Goal: Task Accomplishment & Management: Use online tool/utility

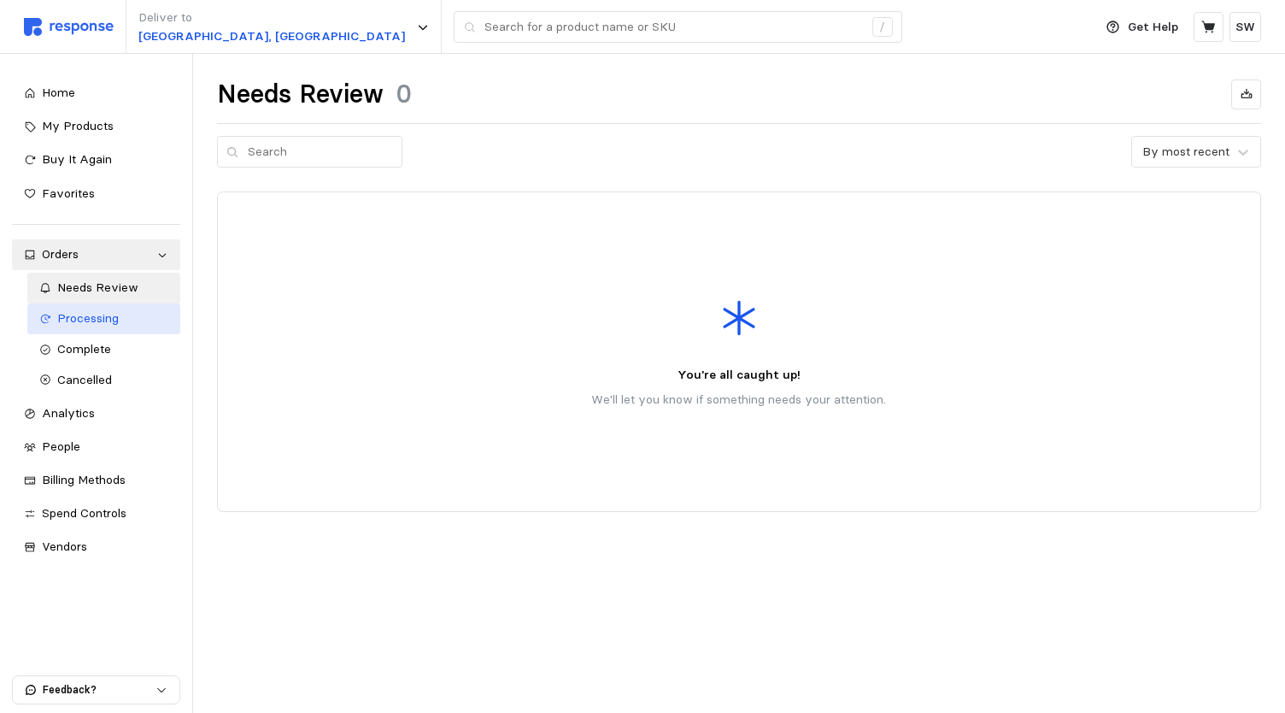
click at [105, 316] on span "Processing" at bounding box center [88, 317] width 62 height 15
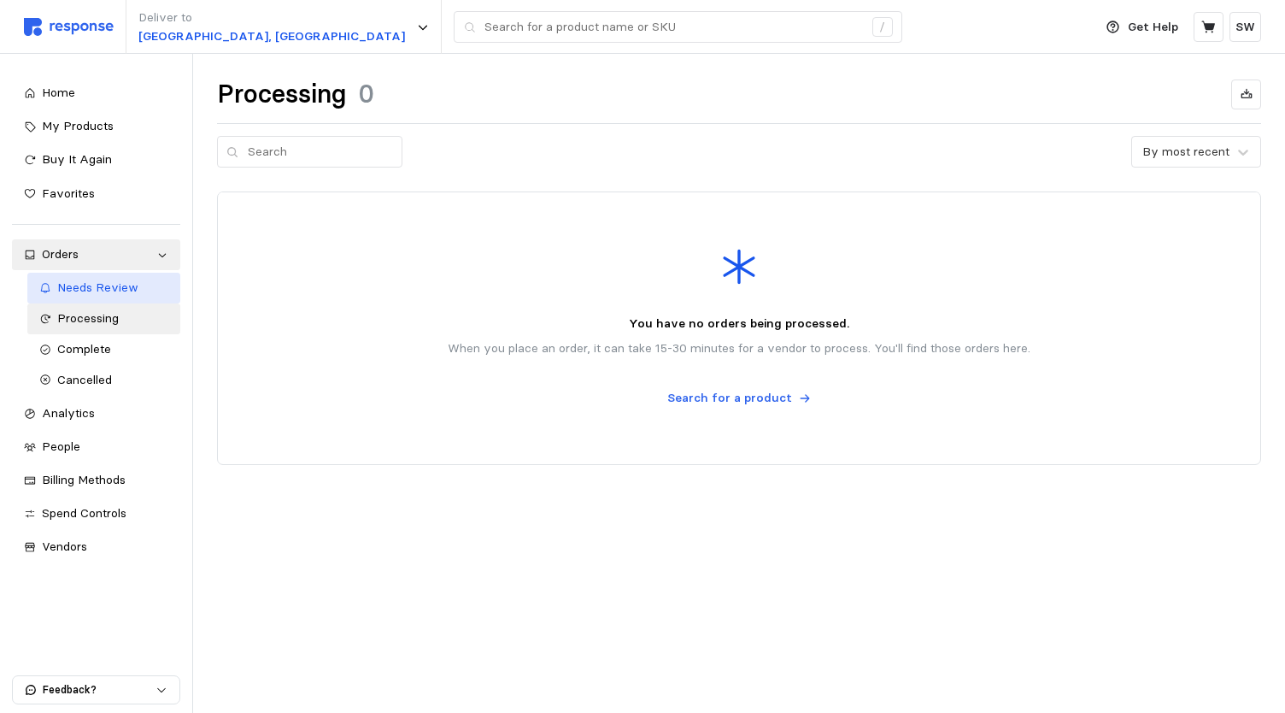
click at [123, 297] on div "Needs Review" at bounding box center [112, 288] width 111 height 19
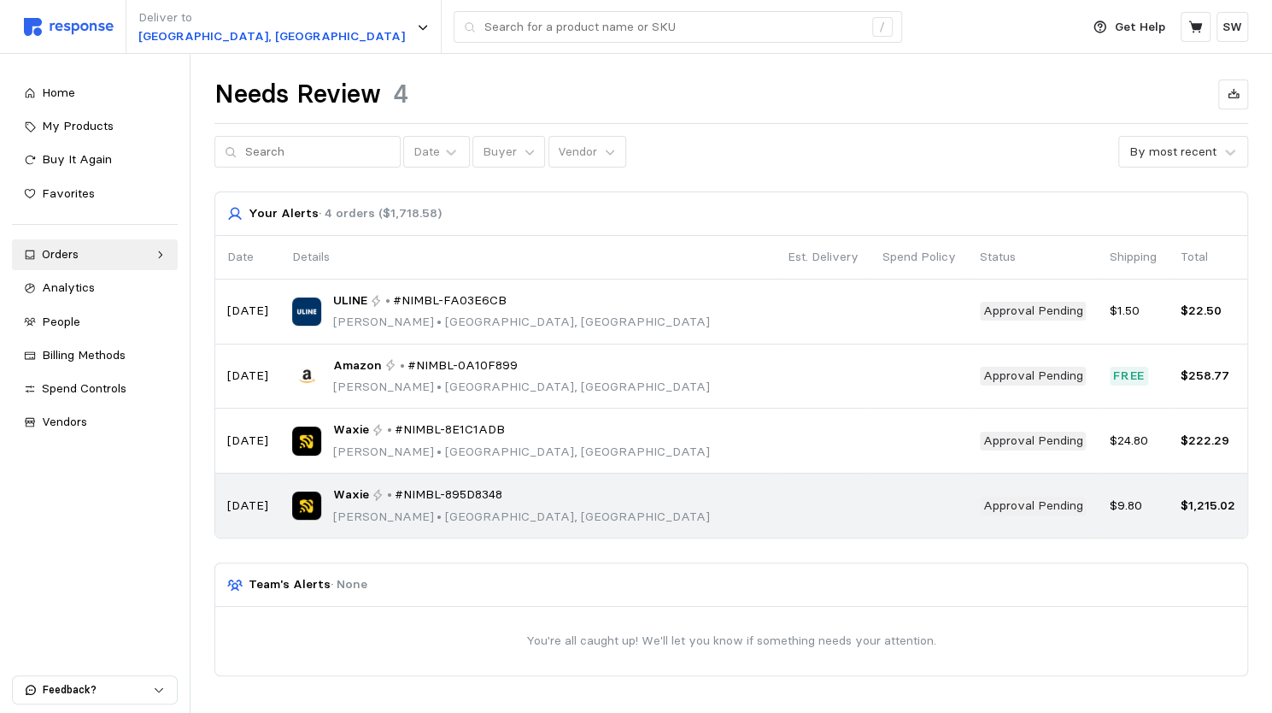
click at [639, 513] on div "Waxie • #NIMBL-895D8348 Walter Yates • Salt Lake City, UT" at bounding box center [528, 505] width 472 height 40
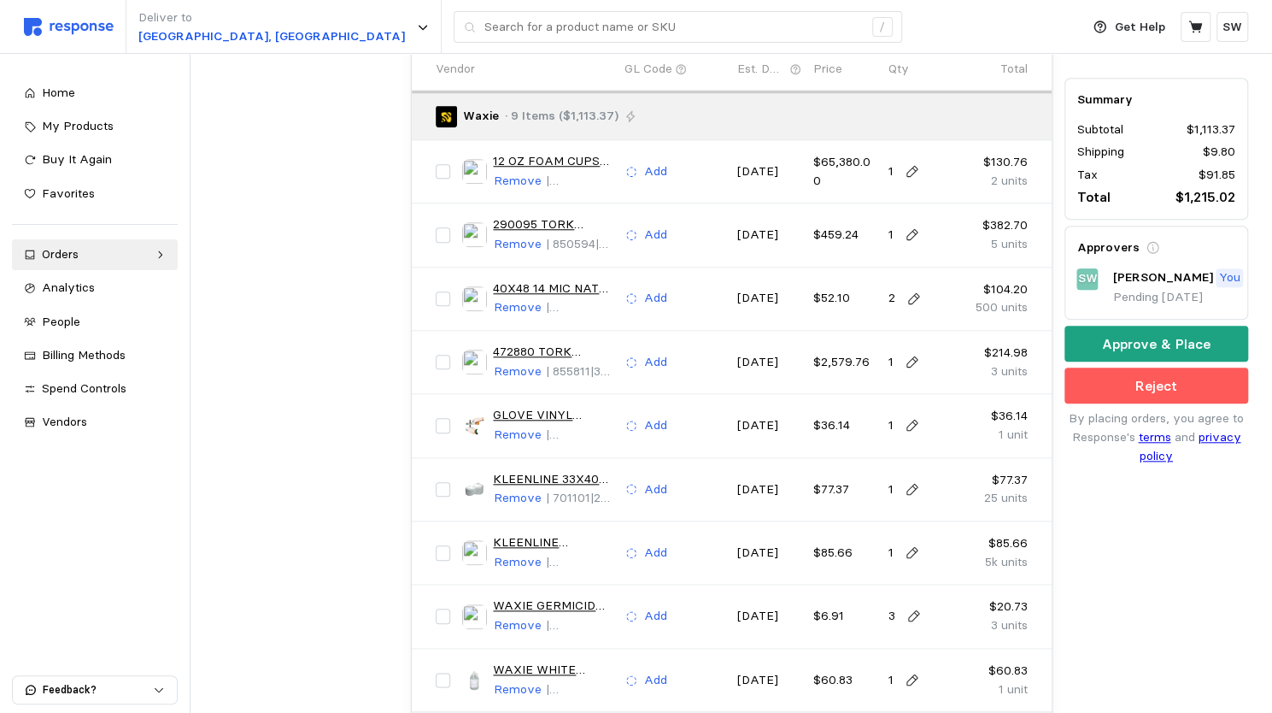
scroll to position [796, 0]
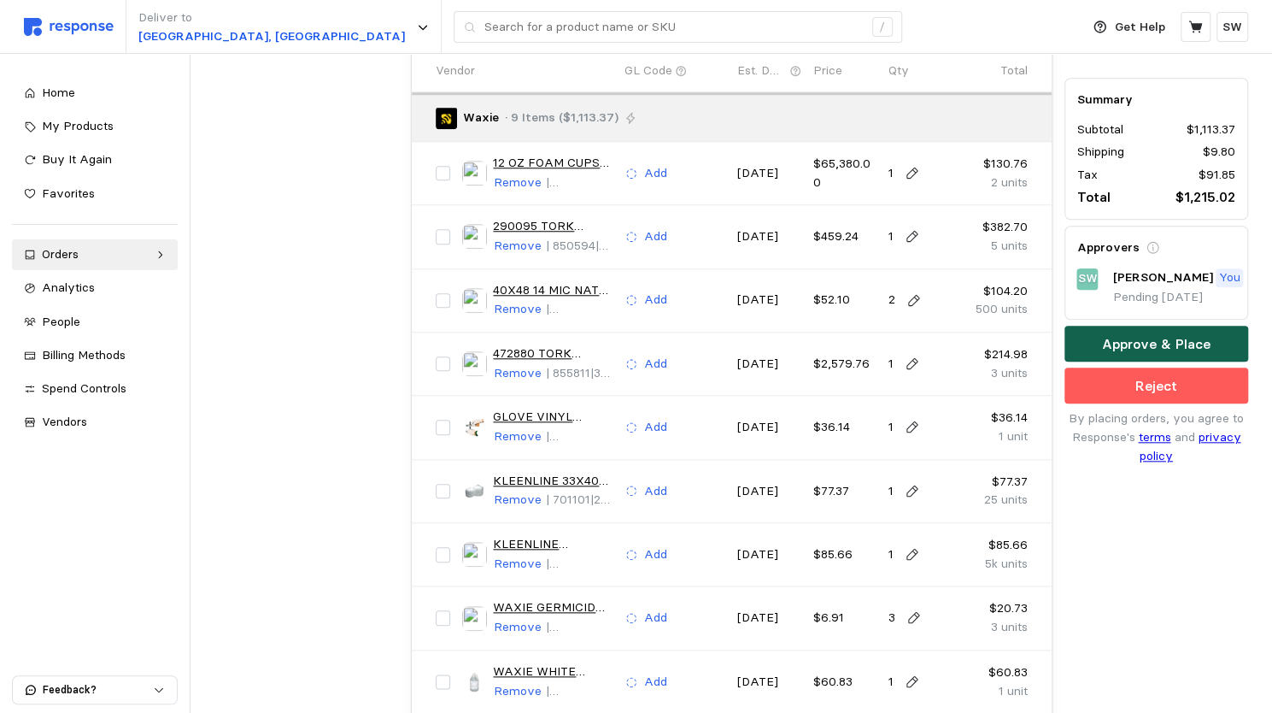
click at [1130, 350] on p "Approve & Place" at bounding box center [1156, 343] width 109 height 21
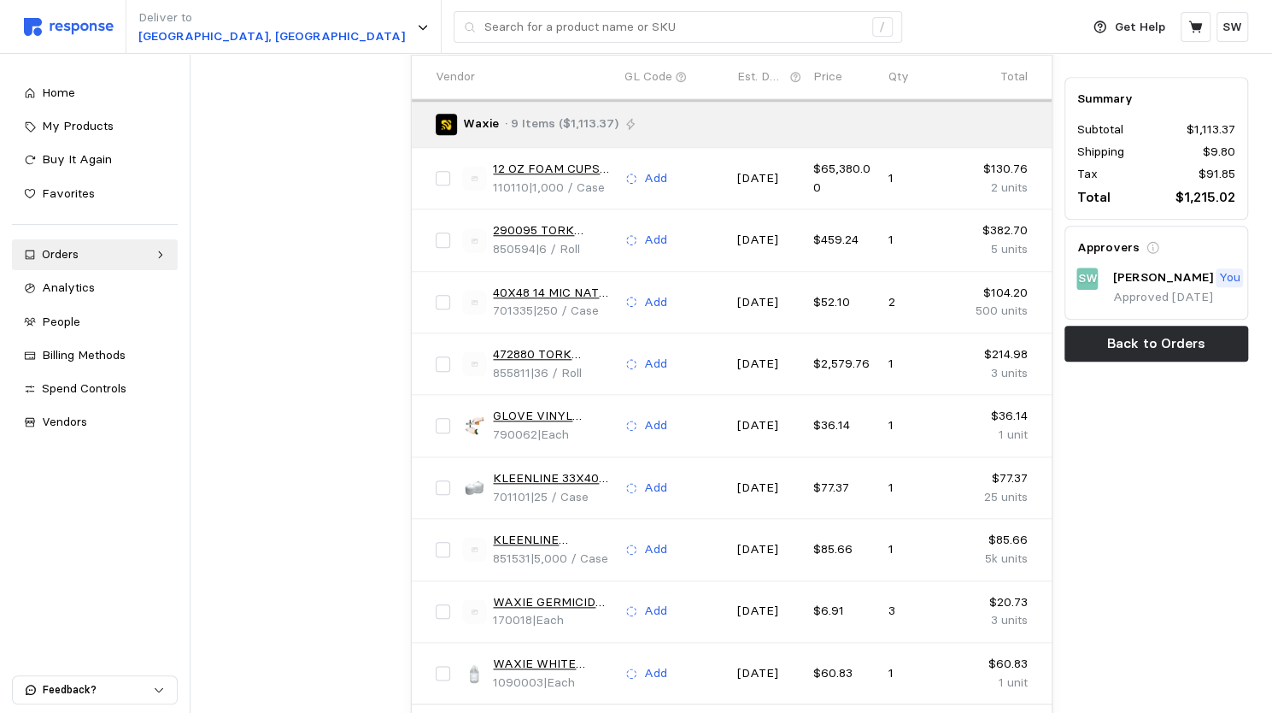
scroll to position [0, 0]
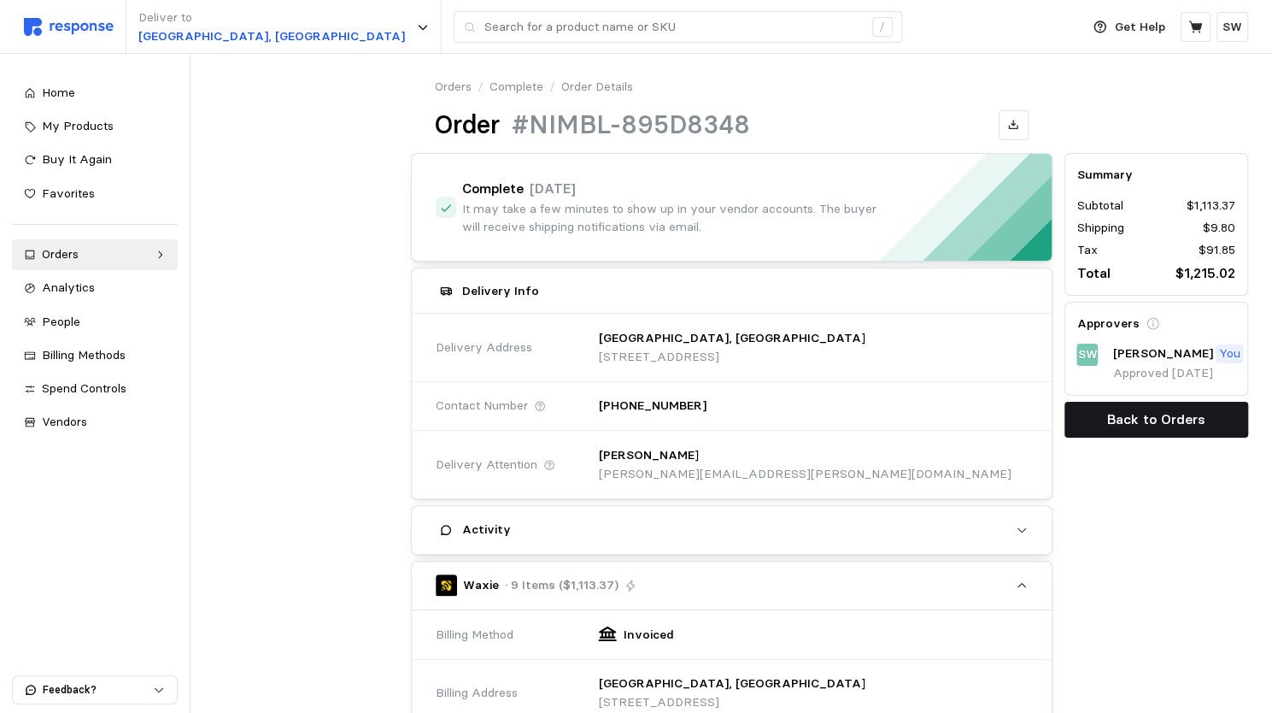
click at [1107, 407] on button "Back to Orders" at bounding box center [1157, 420] width 184 height 36
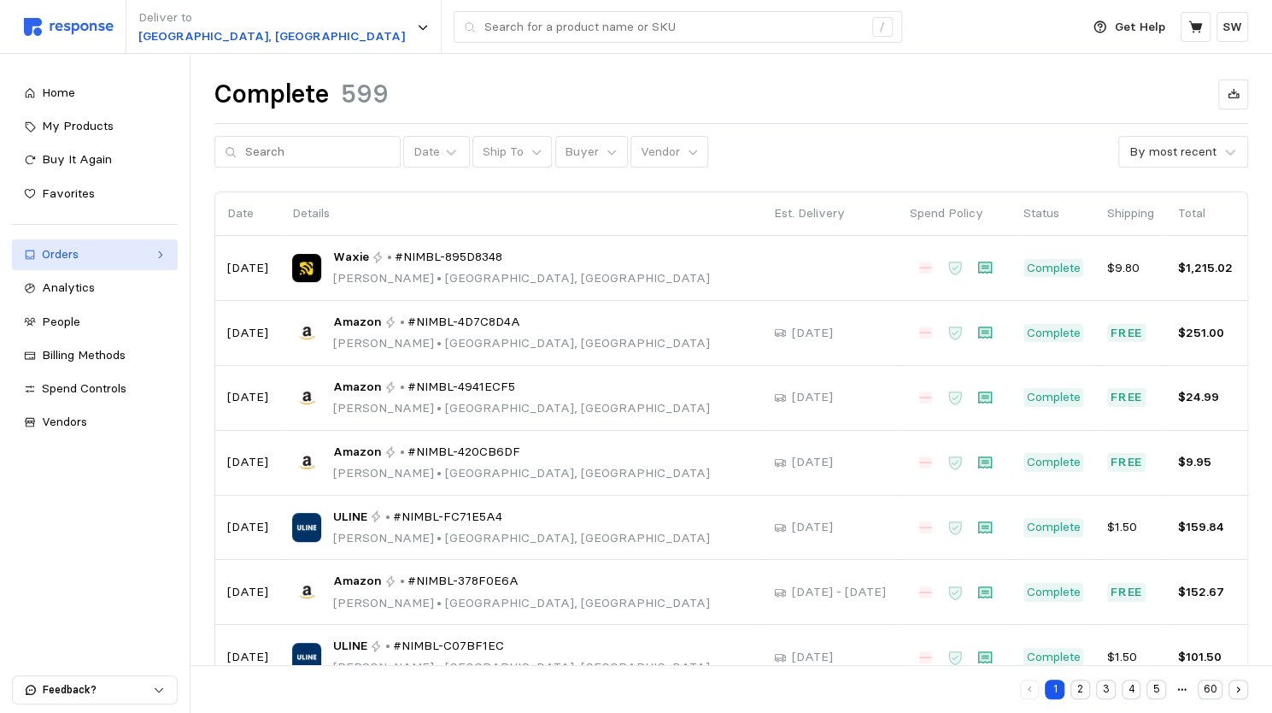
click at [112, 262] on div "Orders" at bounding box center [95, 254] width 106 height 19
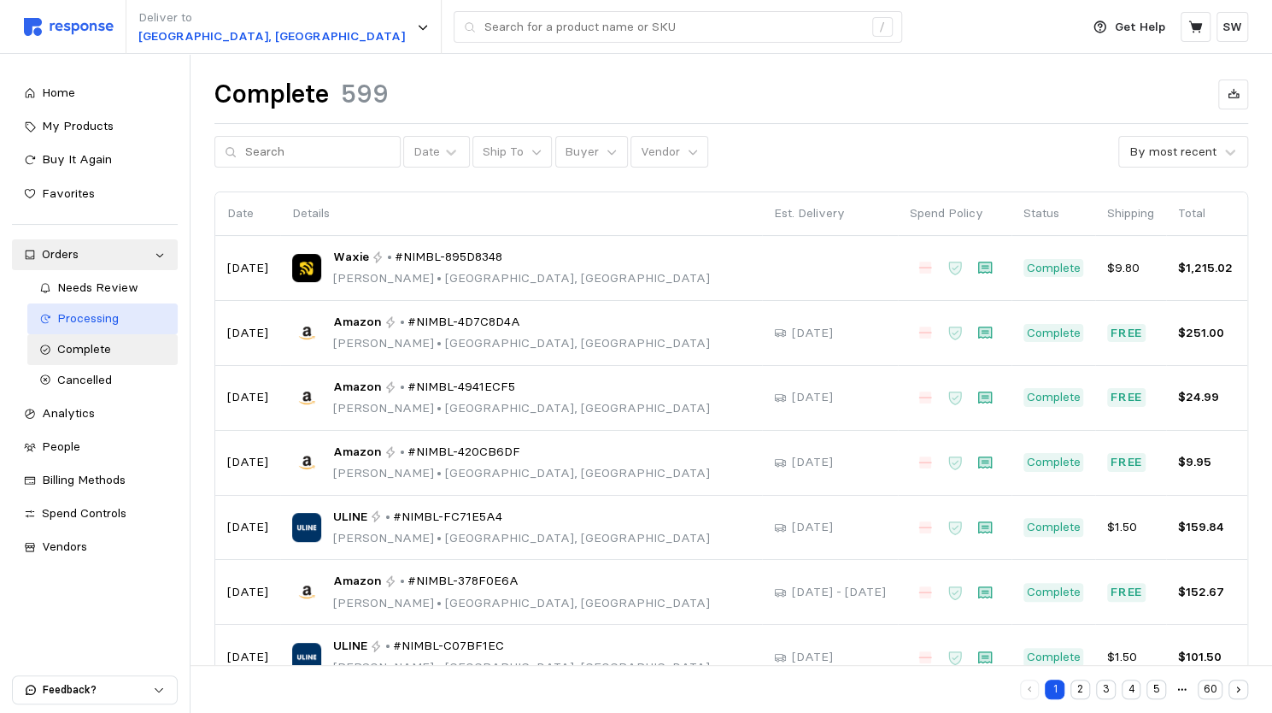
click at [104, 314] on span "Processing" at bounding box center [88, 317] width 62 height 15
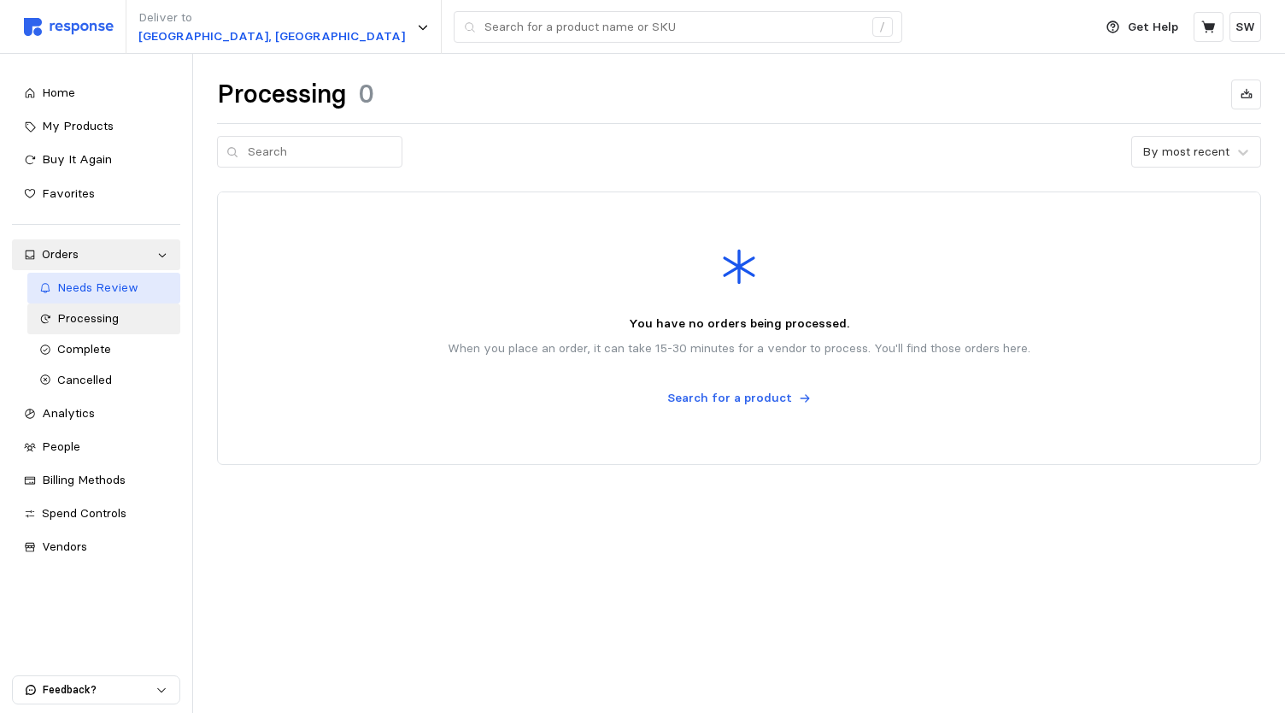
click at [109, 294] on span "Needs Review" at bounding box center [97, 286] width 81 height 15
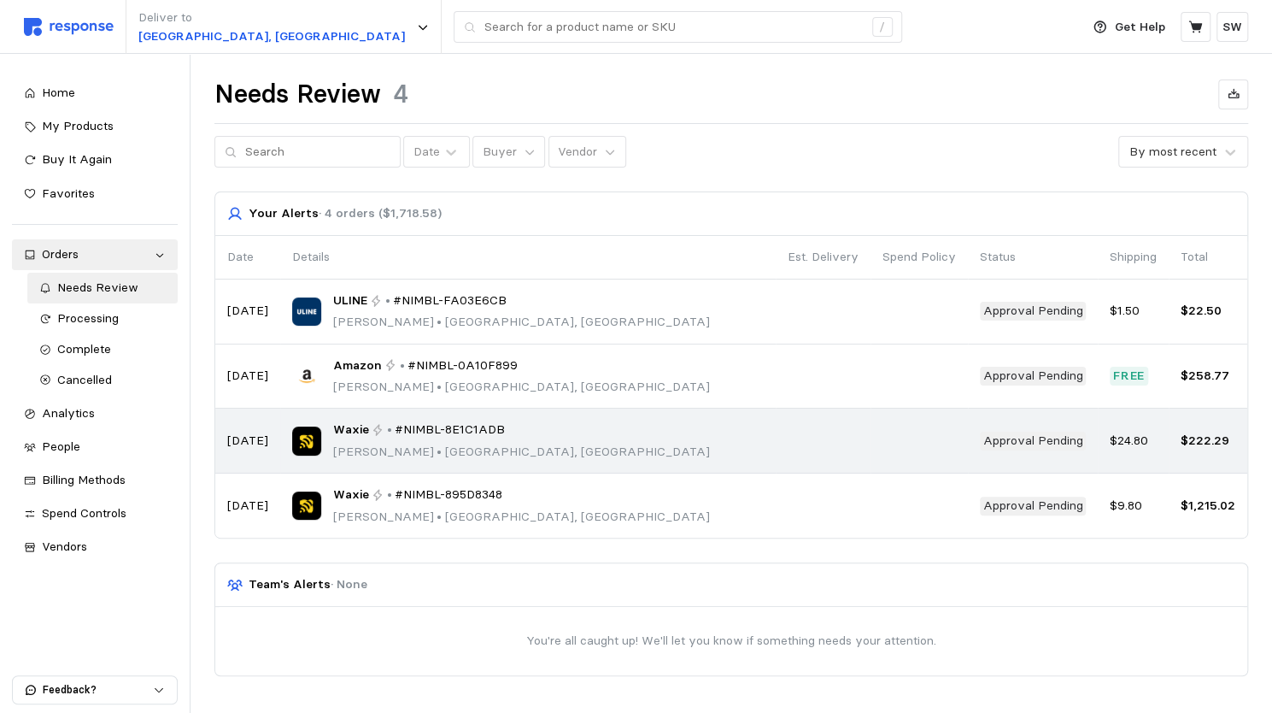
click at [520, 417] on td "Waxie • #NIMBL-8E1C1ADB Walter Yates • Salt Lake City, UT" at bounding box center [528, 440] width 496 height 65
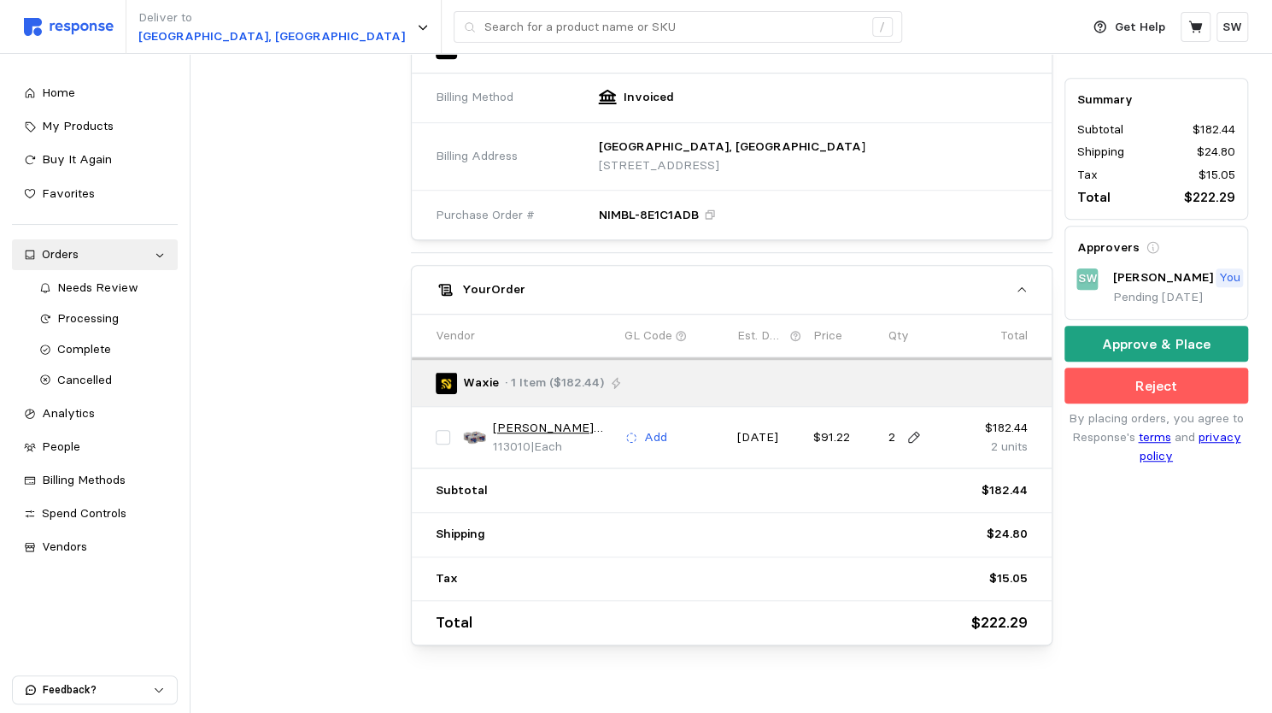
scroll to position [552, 0]
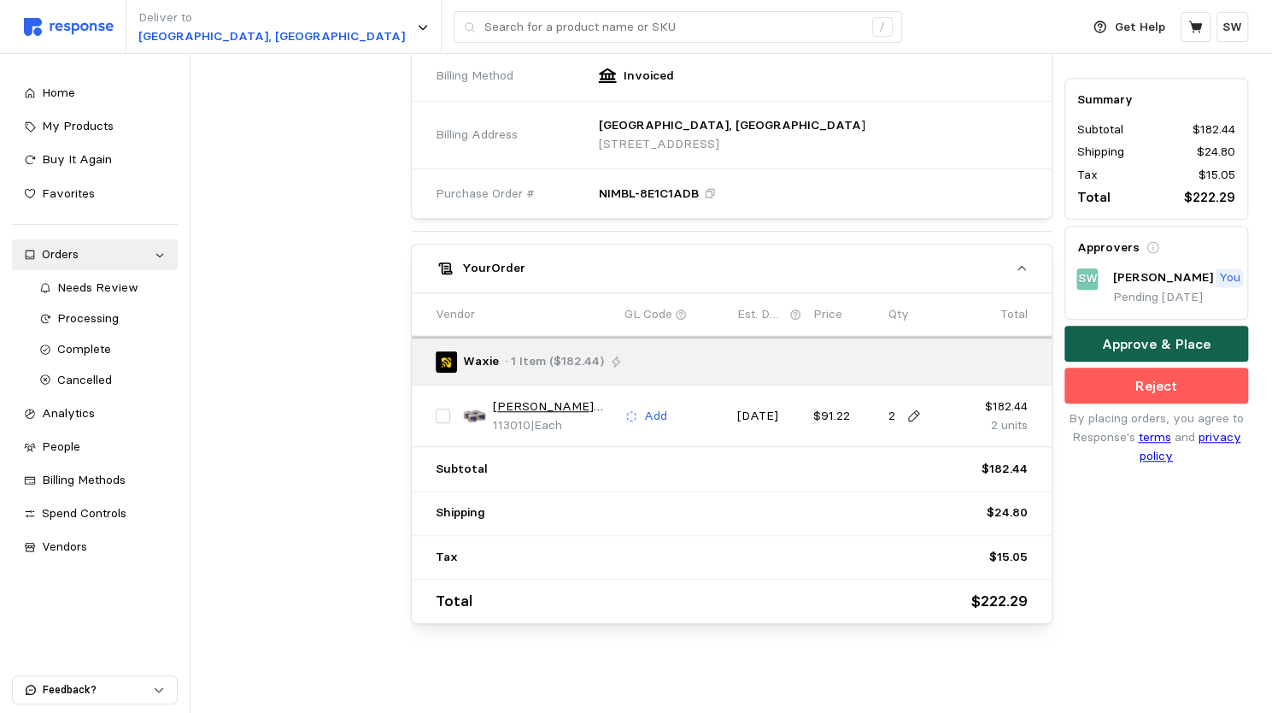
click at [1104, 344] on p "Approve & Place" at bounding box center [1156, 343] width 109 height 21
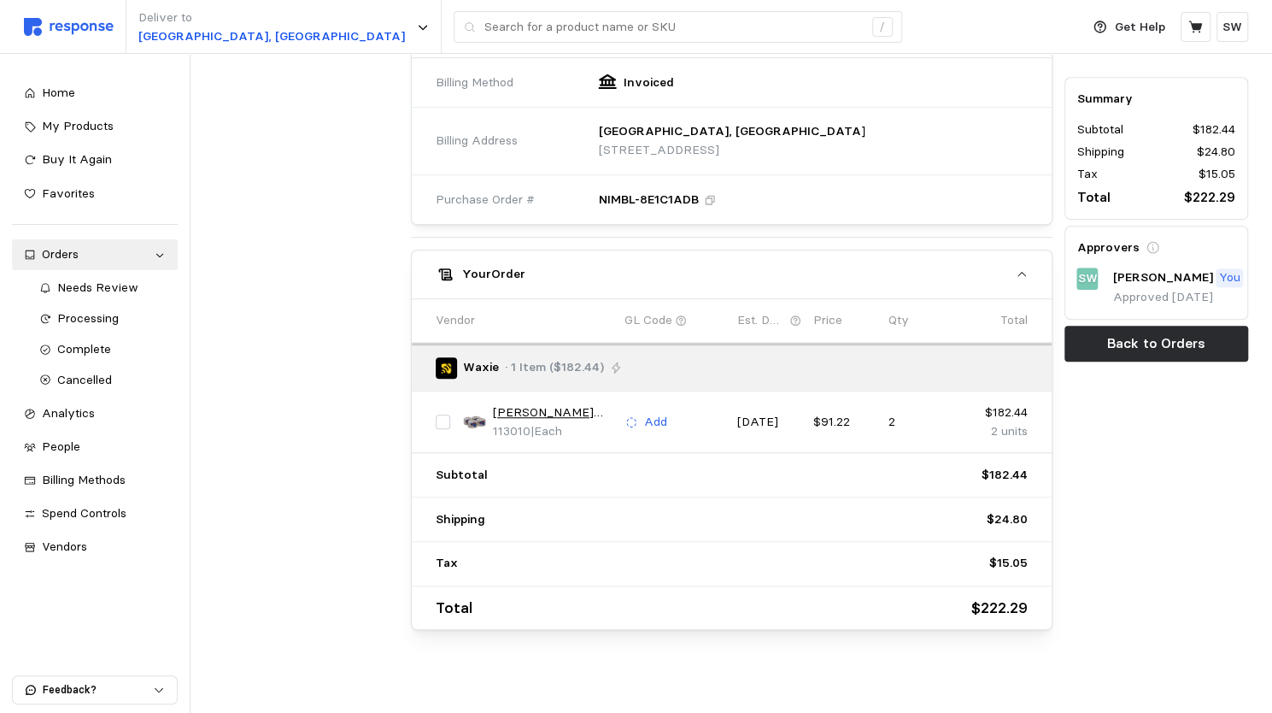
scroll to position [0, 0]
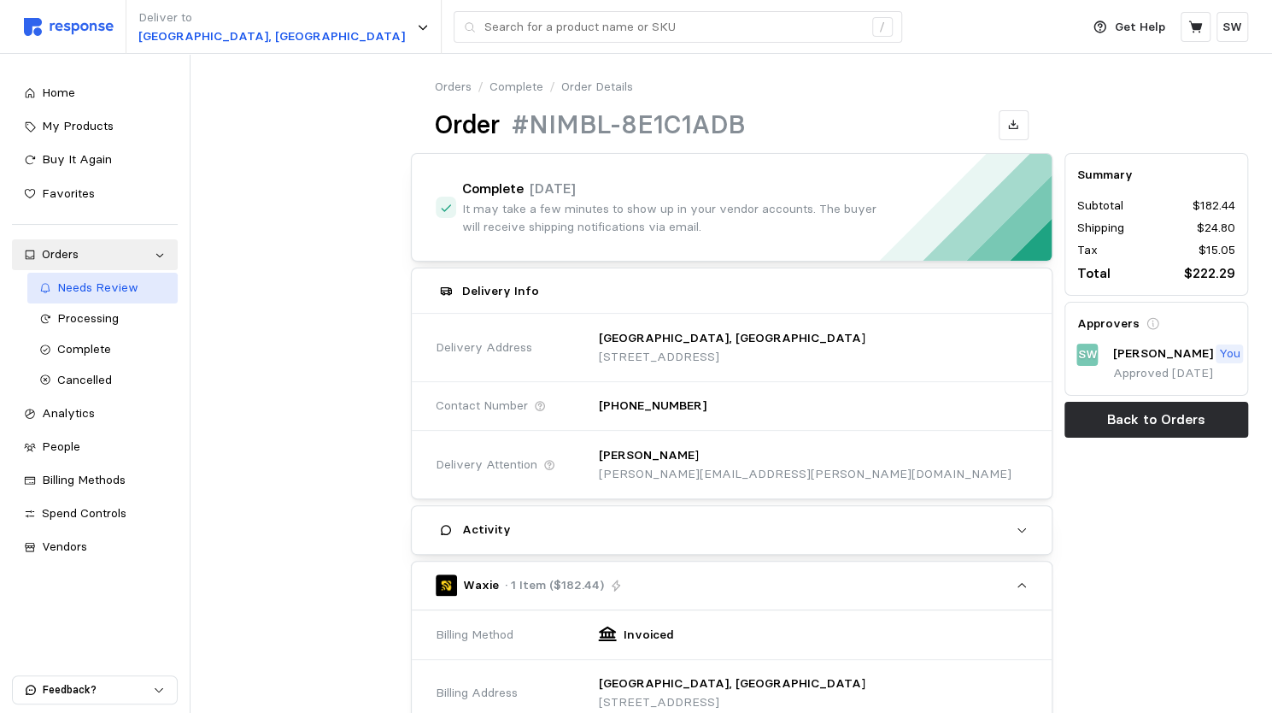
click at [96, 283] on span "Needs Review" at bounding box center [97, 286] width 81 height 15
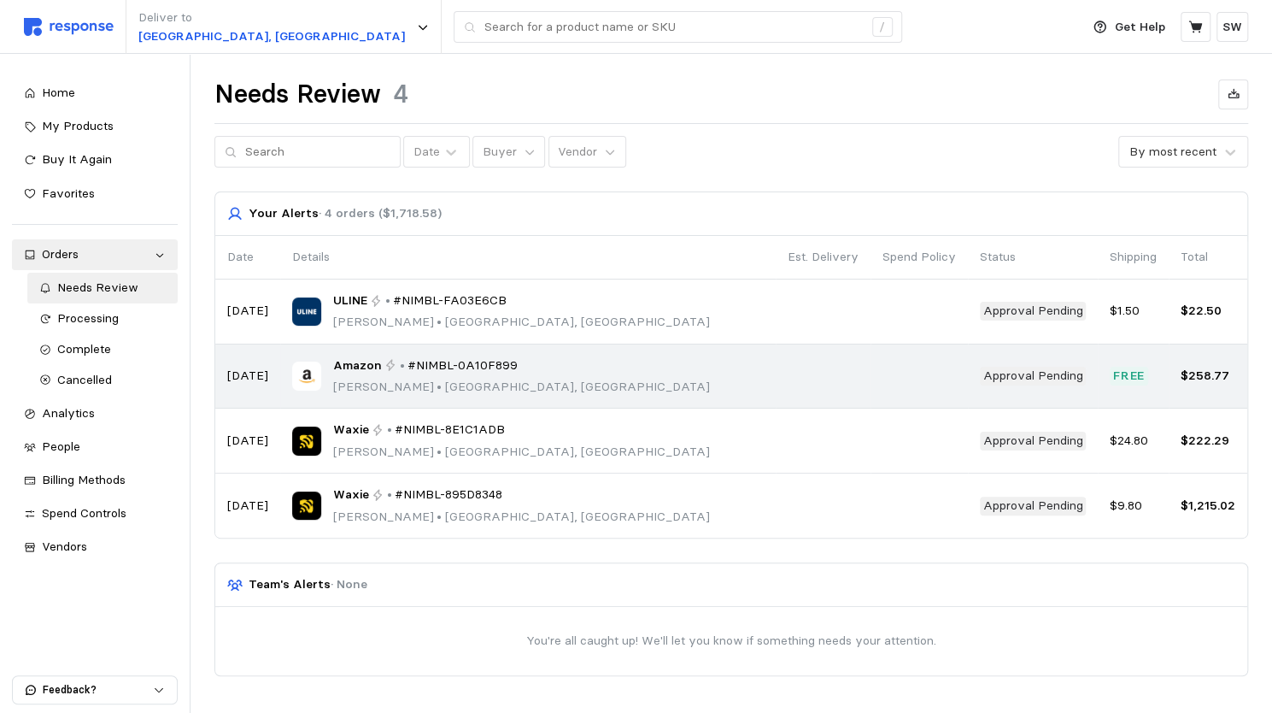
click at [535, 373] on div "Amazon • #NIMBL-0A10F899 Tevin Hiatt • Salt Lake City, UT" at bounding box center [528, 376] width 472 height 40
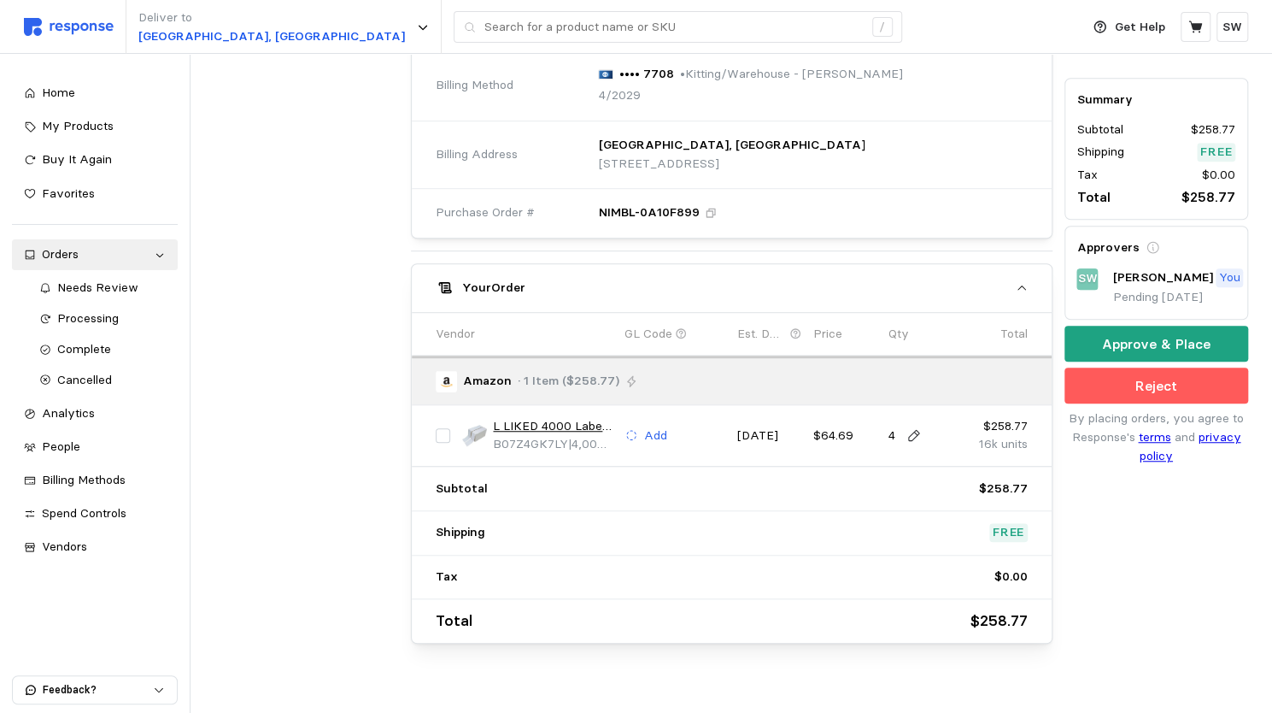
scroll to position [555, 0]
click at [1095, 343] on button "Approve & Place" at bounding box center [1157, 344] width 184 height 36
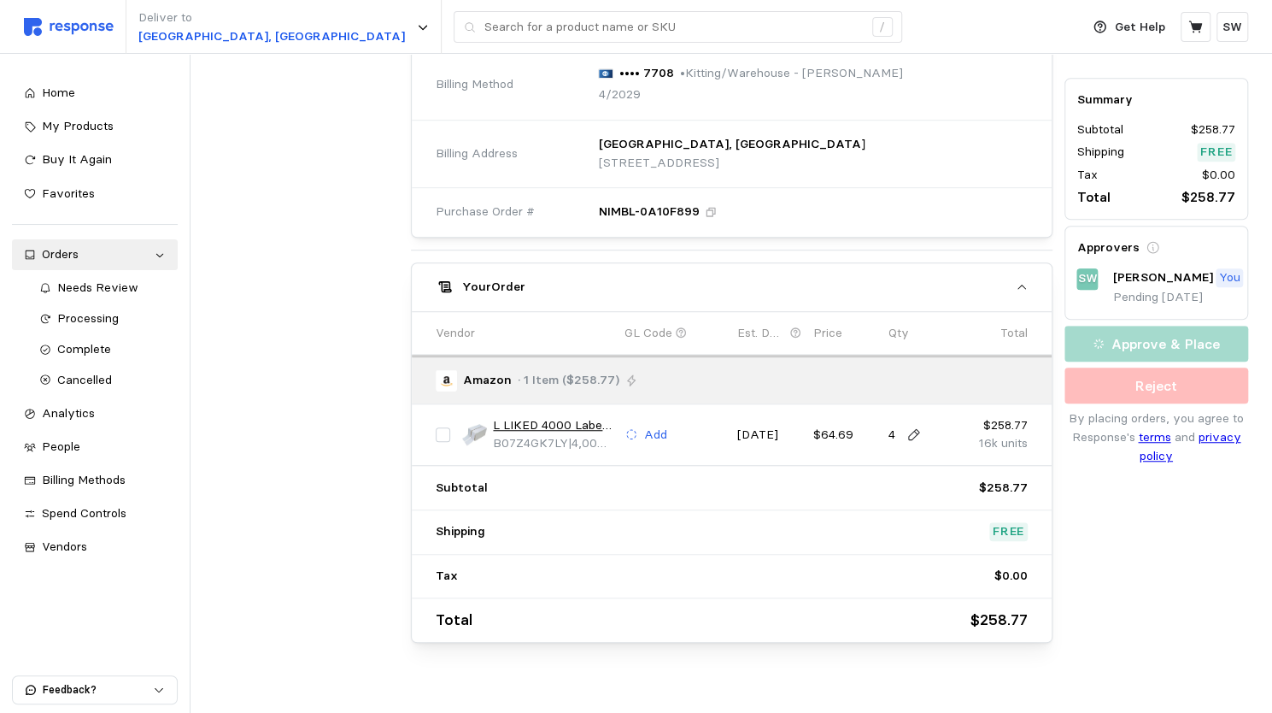
scroll to position [0, 0]
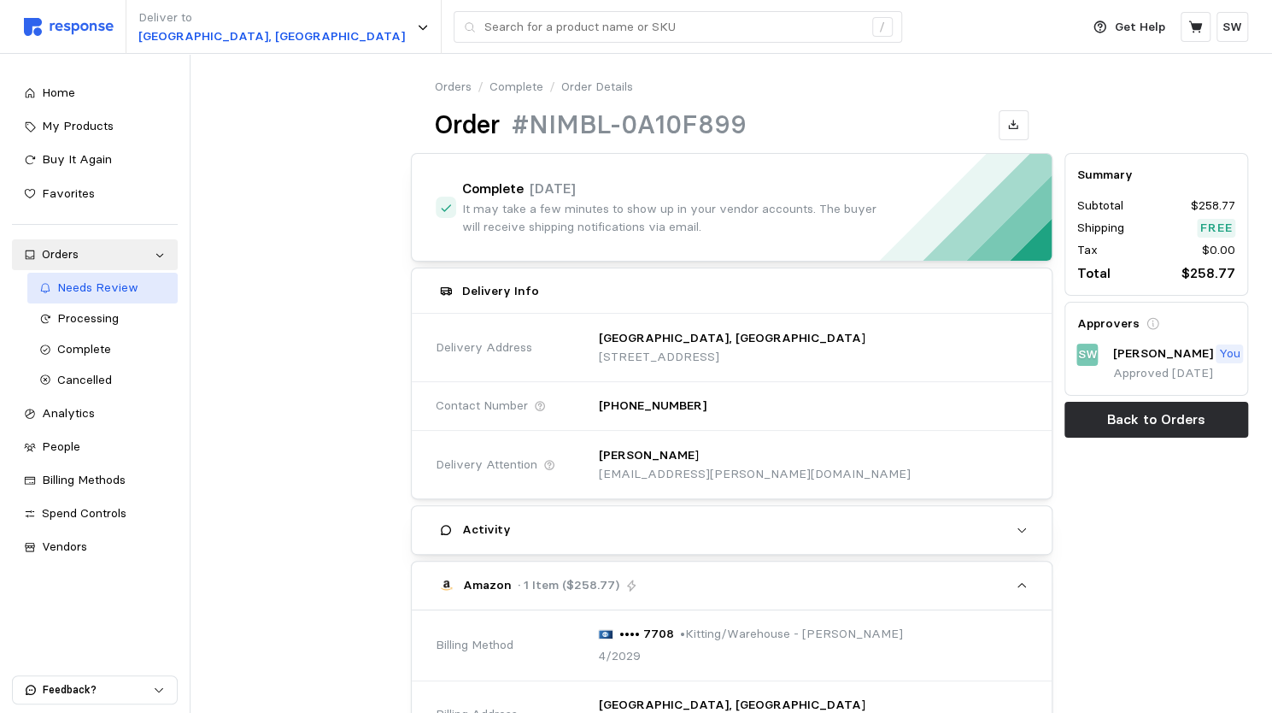
click at [119, 292] on span "Needs Review" at bounding box center [97, 286] width 81 height 15
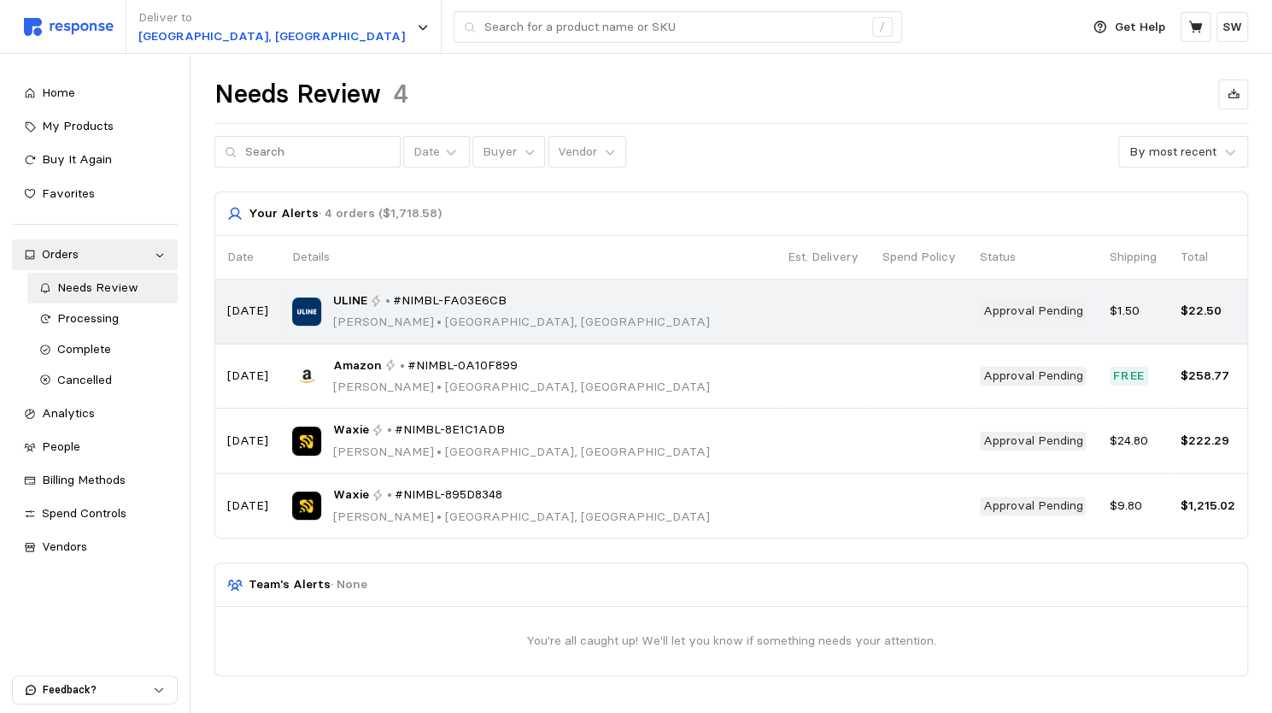
click at [481, 317] on p "Tevin Hiatt • Salt Lake City, UT" at bounding box center [521, 322] width 377 height 19
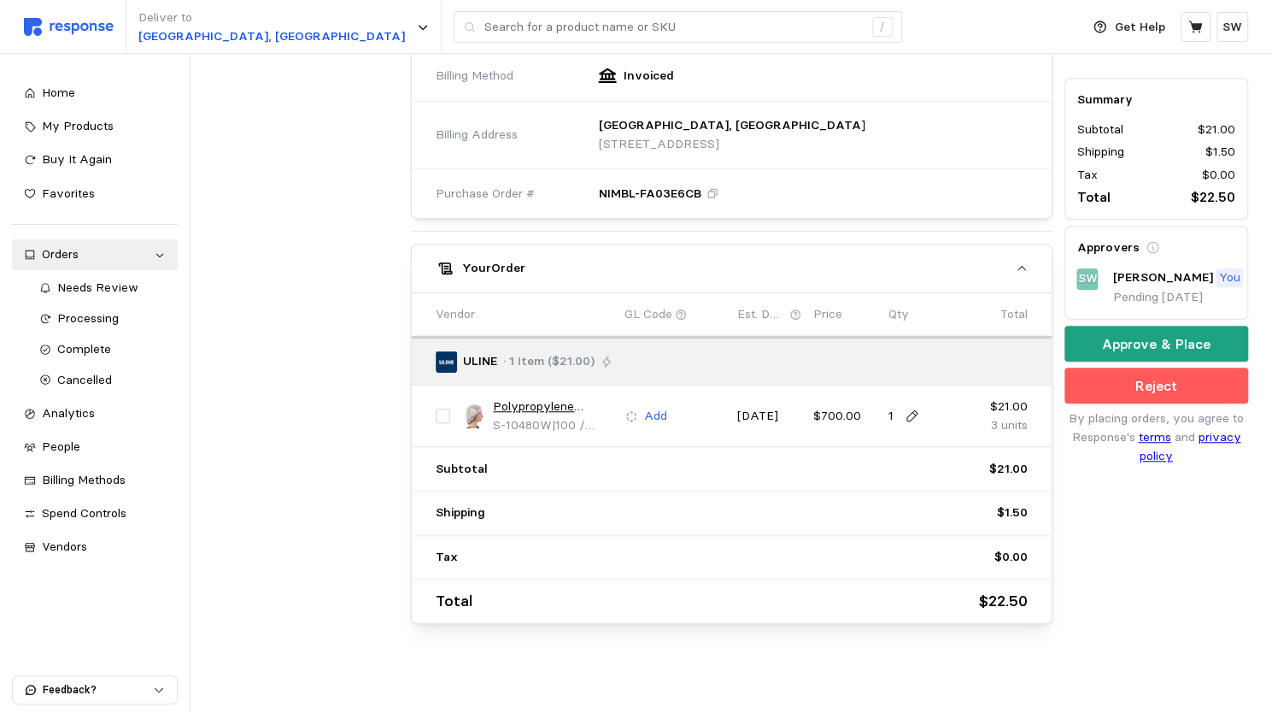
scroll to position [552, 0]
click at [1087, 341] on button "Approve & Place" at bounding box center [1157, 344] width 184 height 36
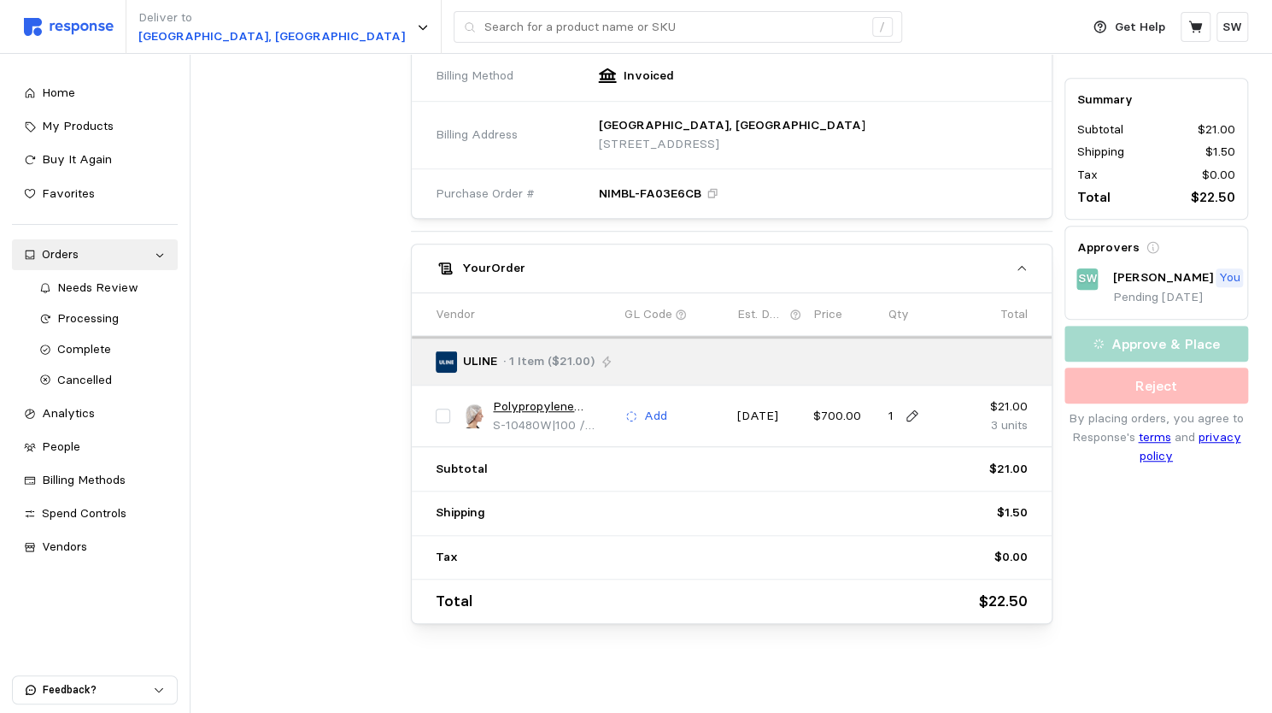
scroll to position [0, 0]
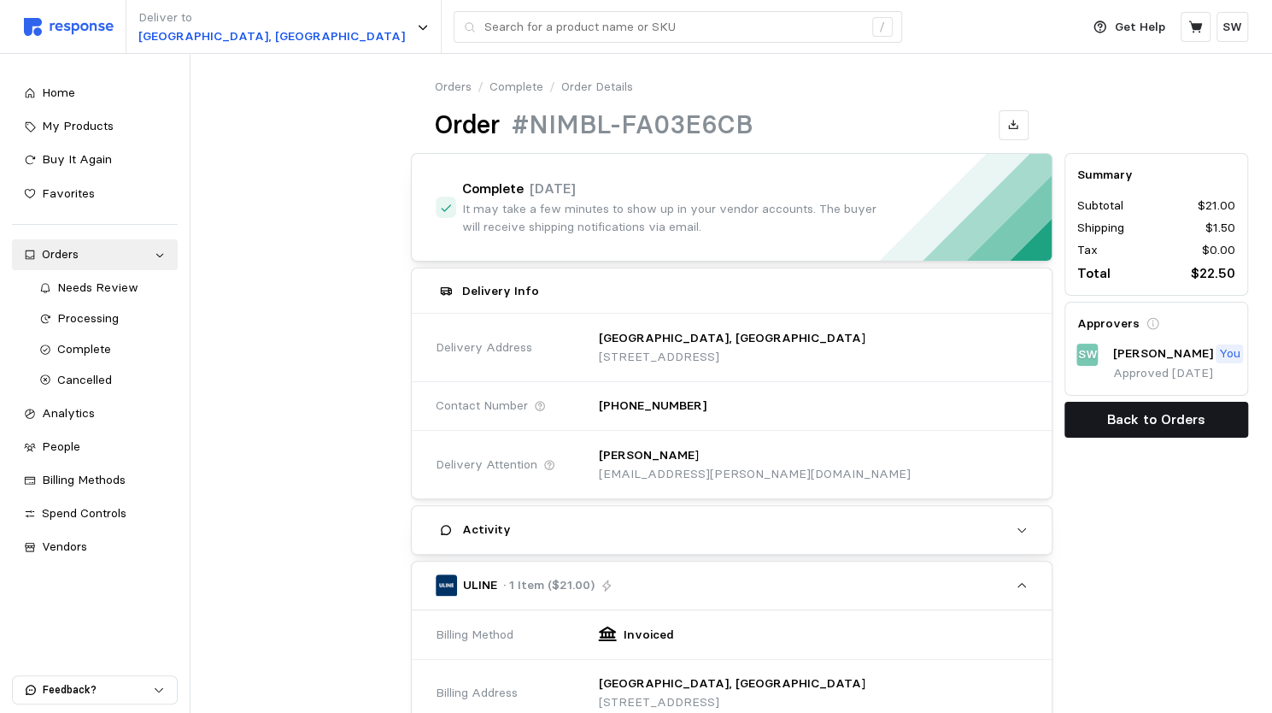
click at [1107, 422] on button "Back to Orders" at bounding box center [1157, 420] width 184 height 36
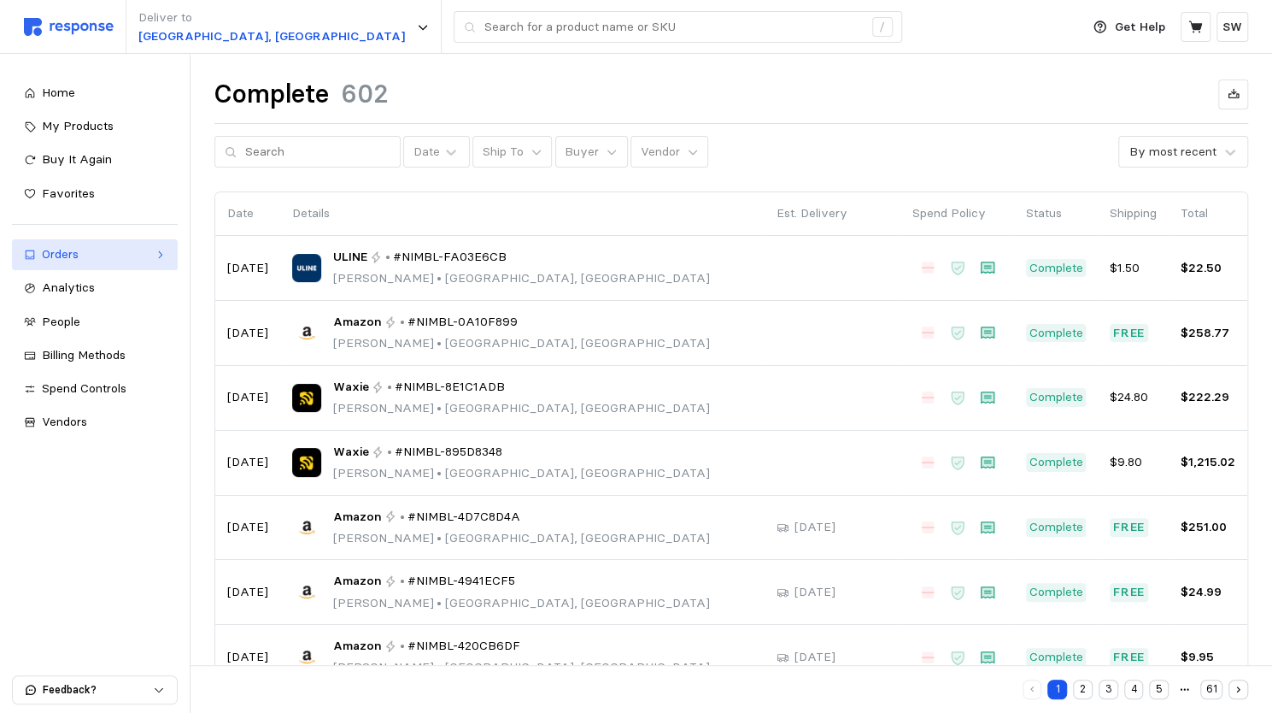
click at [120, 255] on div "Orders" at bounding box center [95, 254] width 106 height 19
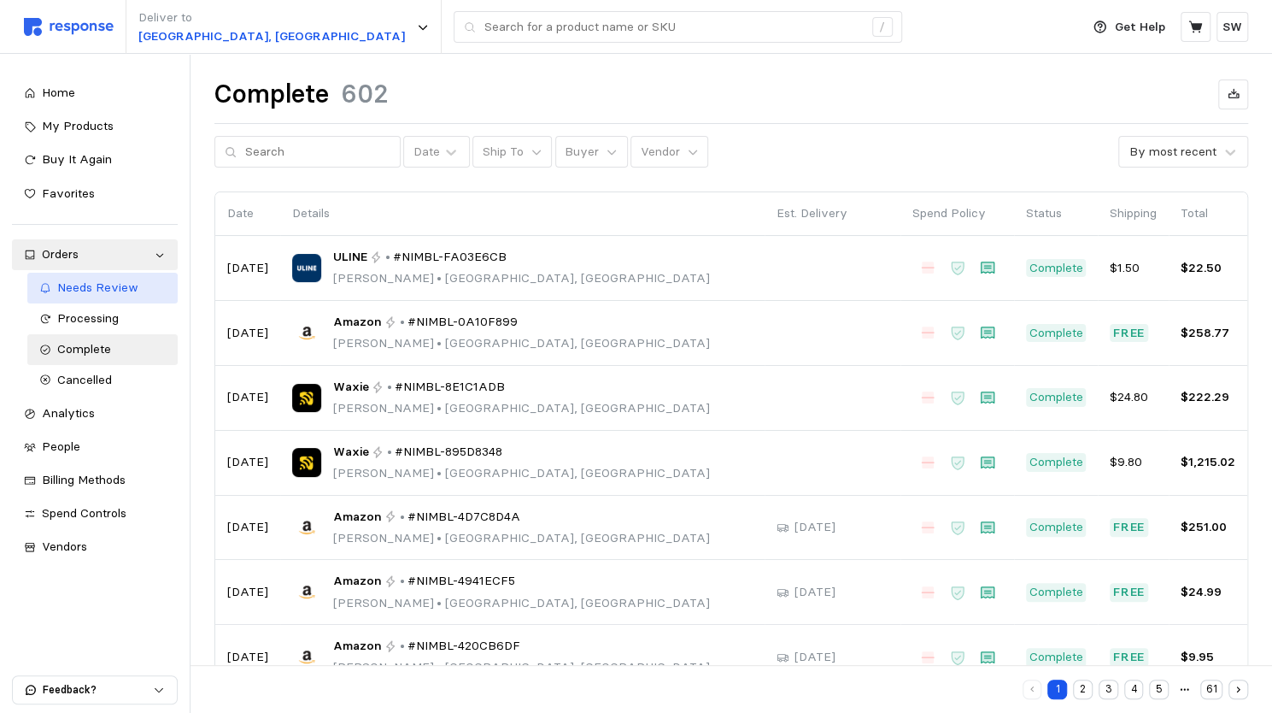
click at [108, 294] on span "Needs Review" at bounding box center [97, 286] width 81 height 15
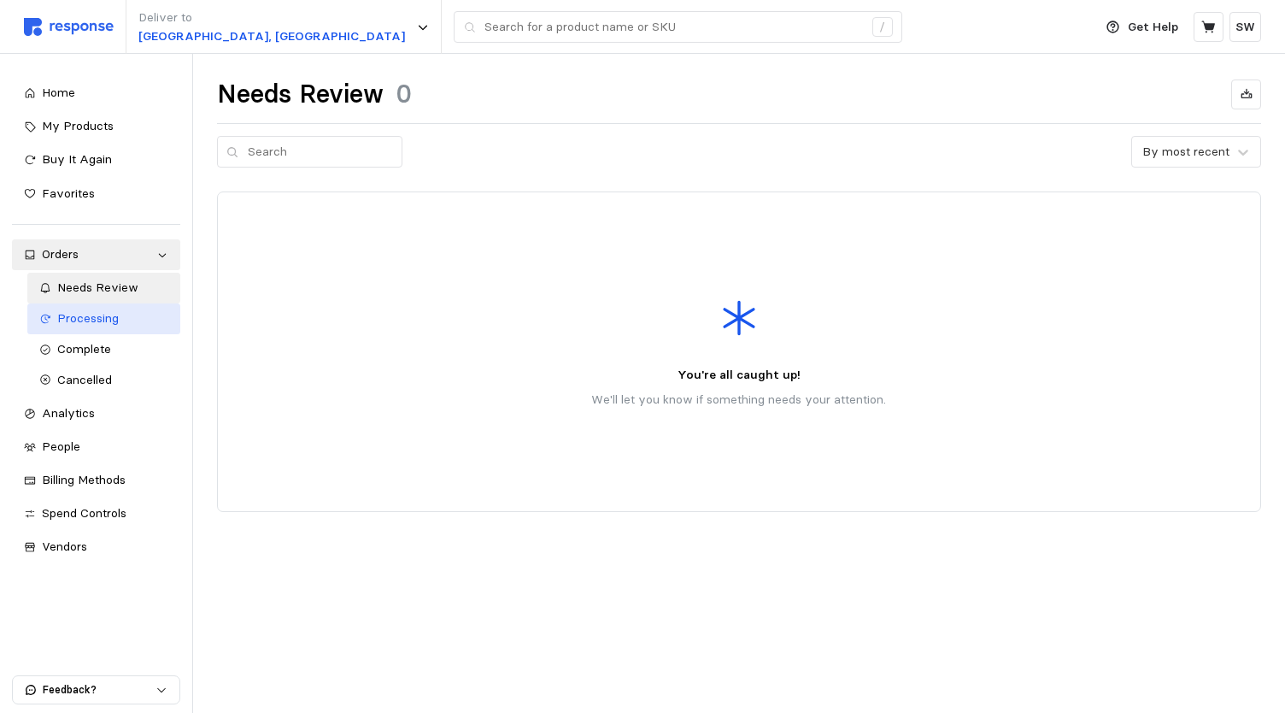
click at [156, 322] on div "Processing" at bounding box center [112, 318] width 111 height 19
